Goal: Task Accomplishment & Management: Use online tool/utility

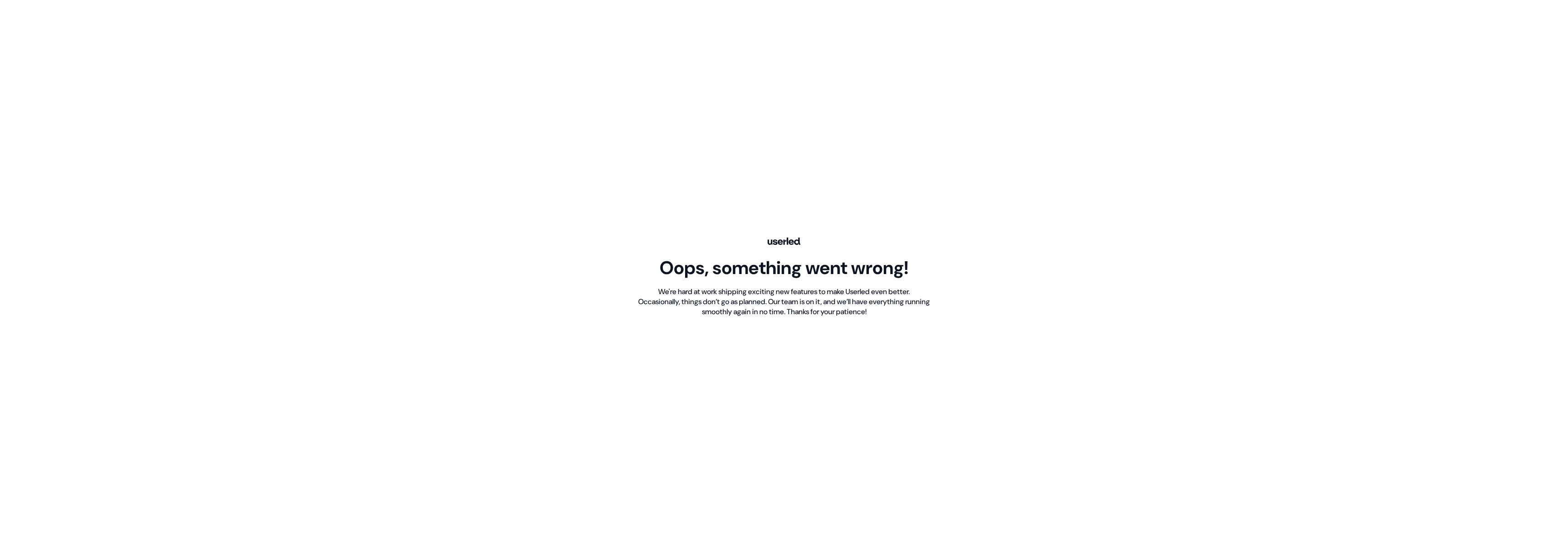
click at [868, 262] on div "Oops, something went wrong!" at bounding box center [784, 268] width 249 height 23
click at [1106, 255] on div "Oops, something went wrong! We're hard at work shipping exciting new features t…" at bounding box center [784, 277] width 1568 height 554
